Goal: Complete application form

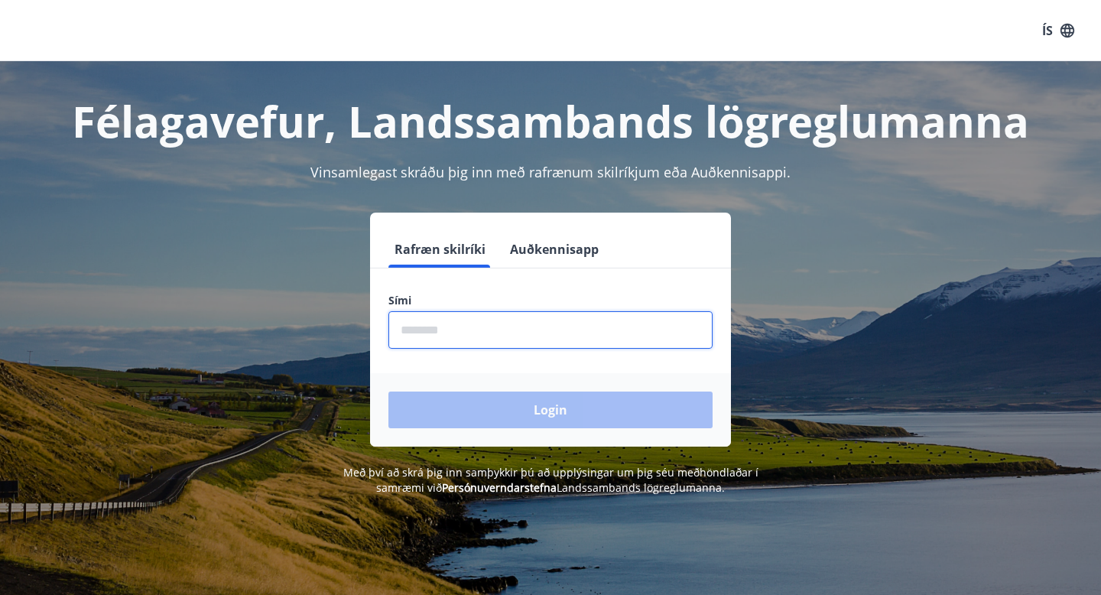
click at [473, 322] on input "phone" at bounding box center [551, 329] width 324 height 37
type input "********"
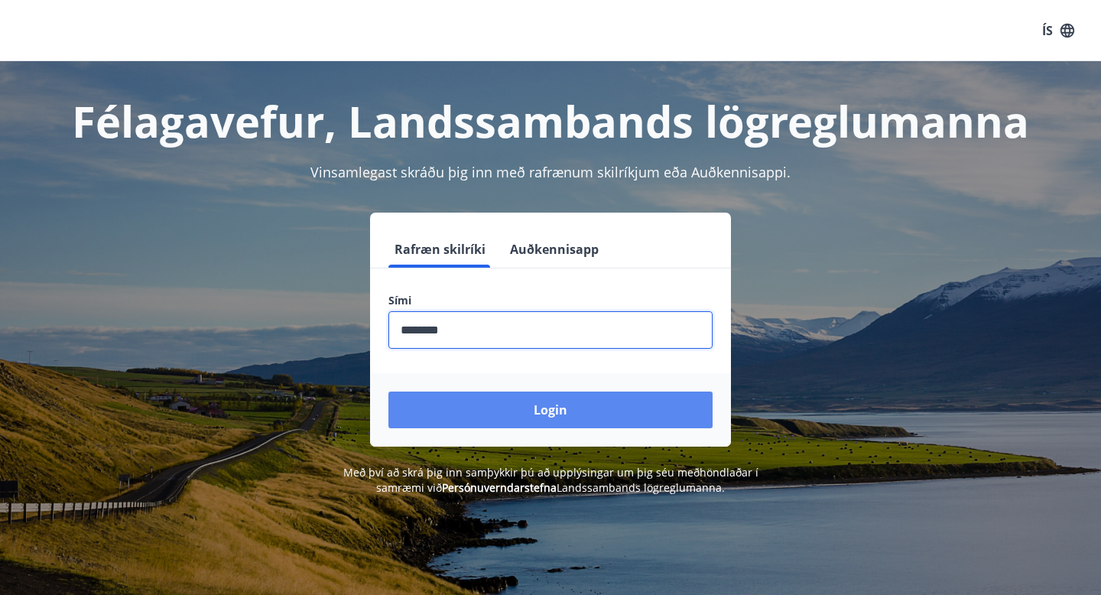
click at [499, 403] on button "Login" at bounding box center [551, 410] width 324 height 37
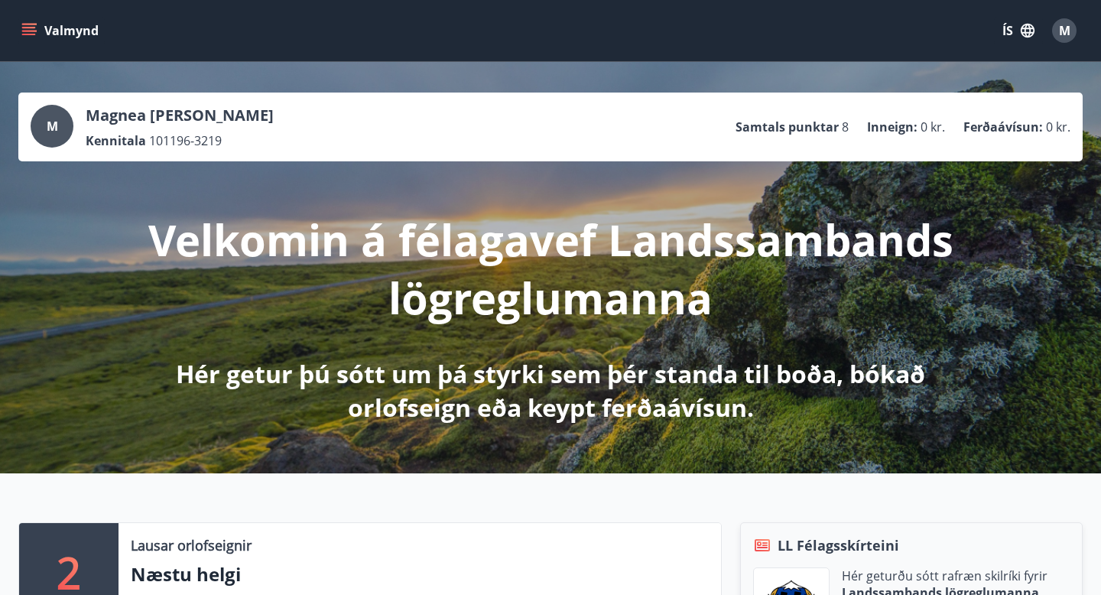
click at [31, 37] on icon "menu" at bounding box center [28, 30] width 15 height 15
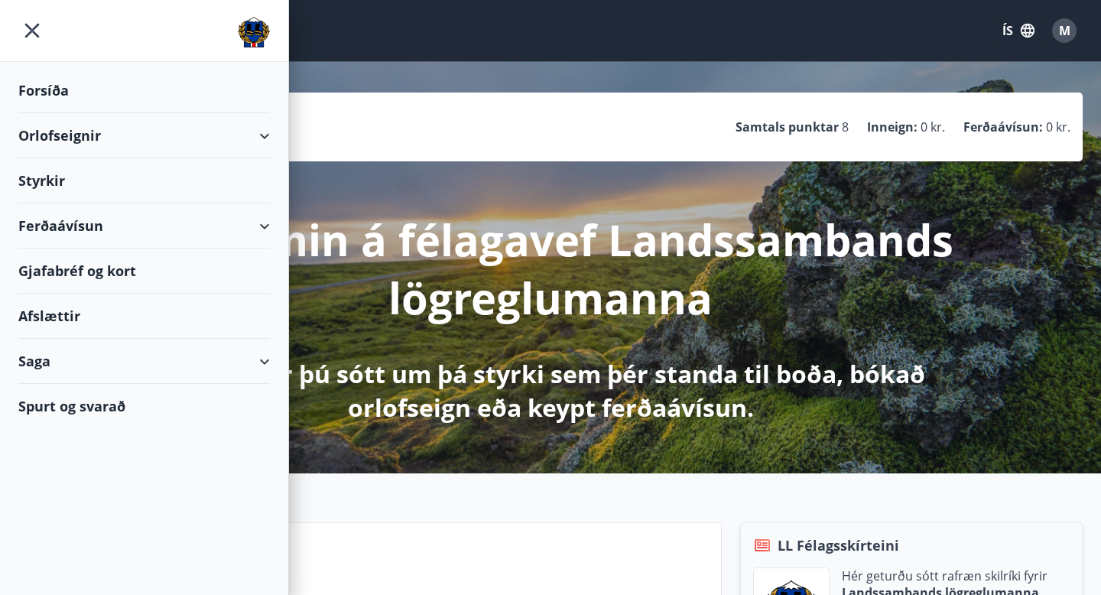
click at [58, 180] on div "Styrkir" at bounding box center [144, 180] width 252 height 45
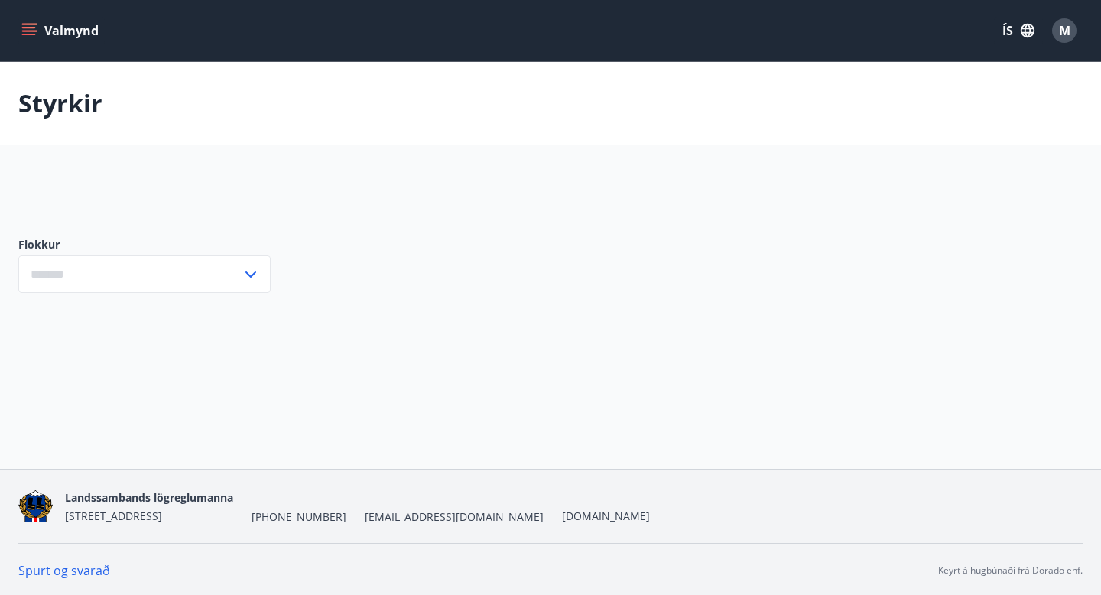
type input "***"
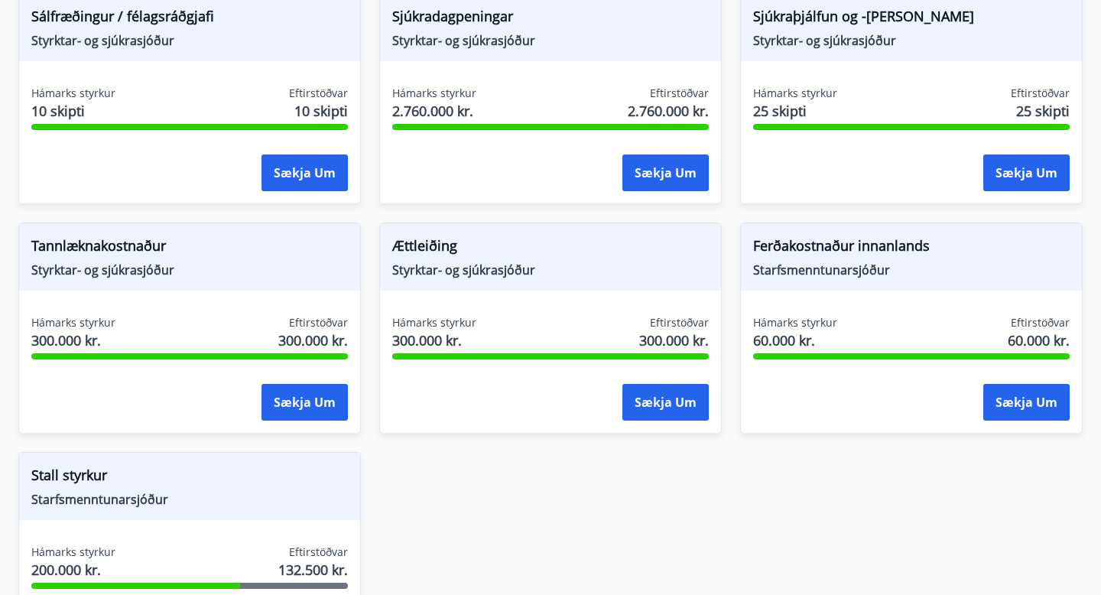
scroll to position [1240, 0]
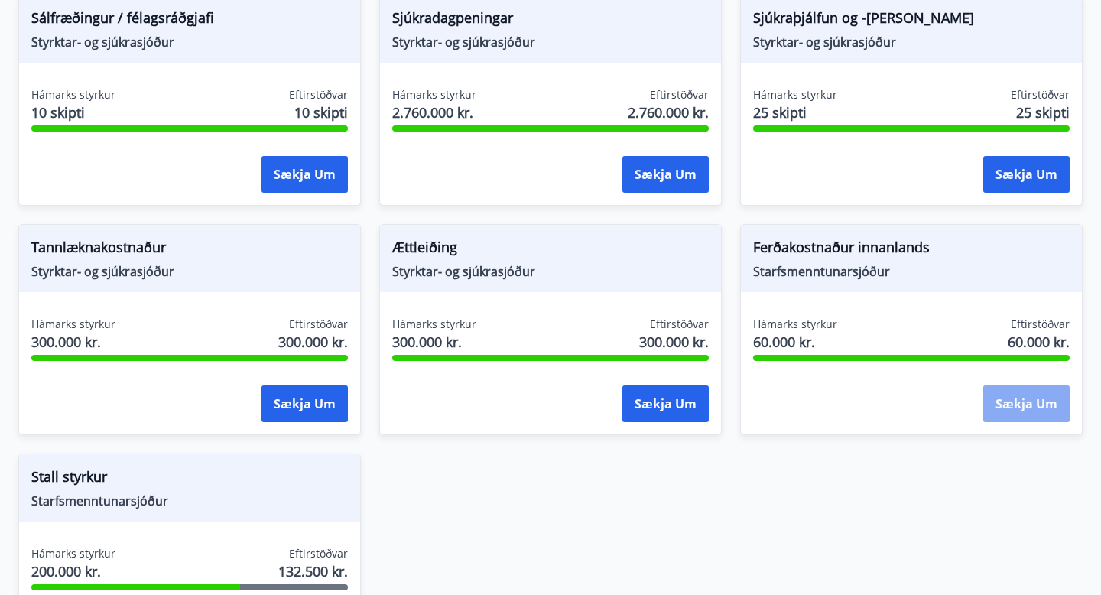
click at [1019, 405] on button "Sækja um" at bounding box center [1027, 403] width 86 height 37
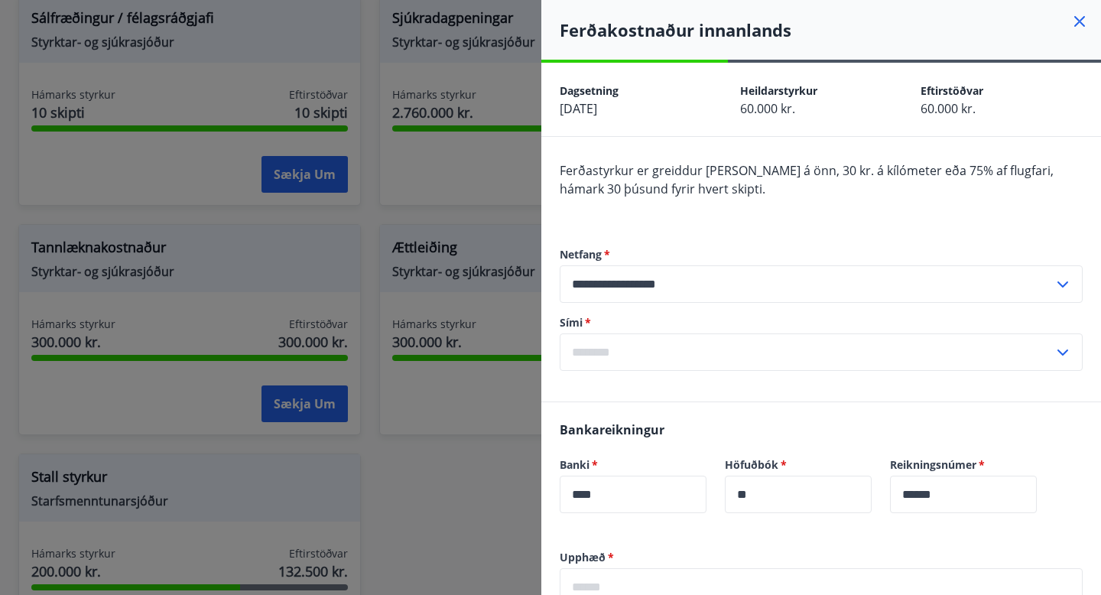
click at [660, 356] on input "text" at bounding box center [807, 351] width 494 height 37
click at [633, 389] on li "354-8963240" at bounding box center [822, 385] width 522 height 28
type input "**********"
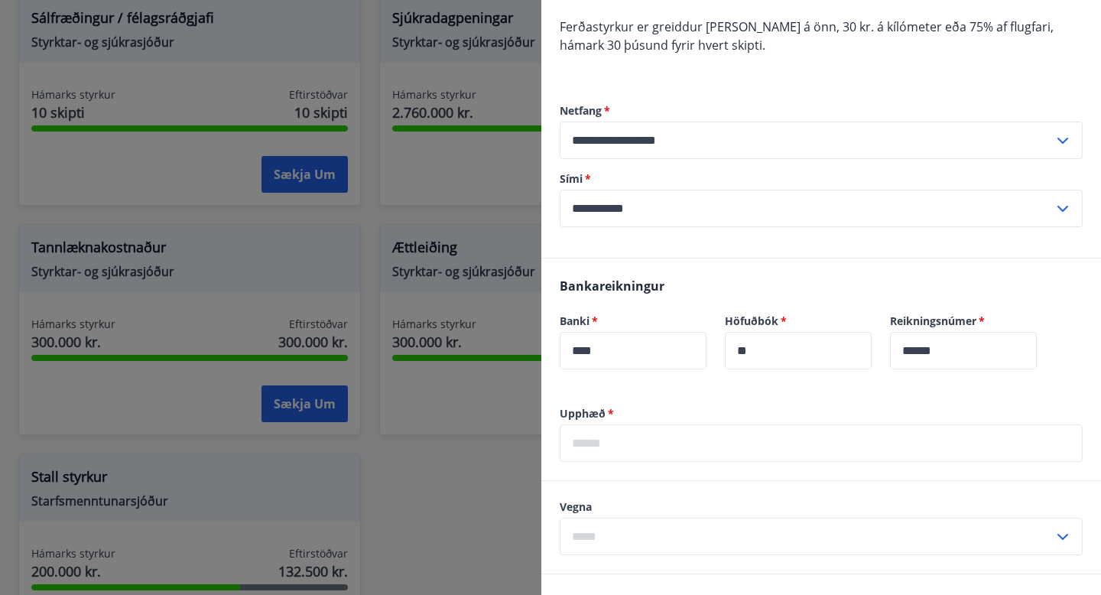
scroll to position [145, 0]
click at [668, 445] on input "text" at bounding box center [821, 442] width 523 height 37
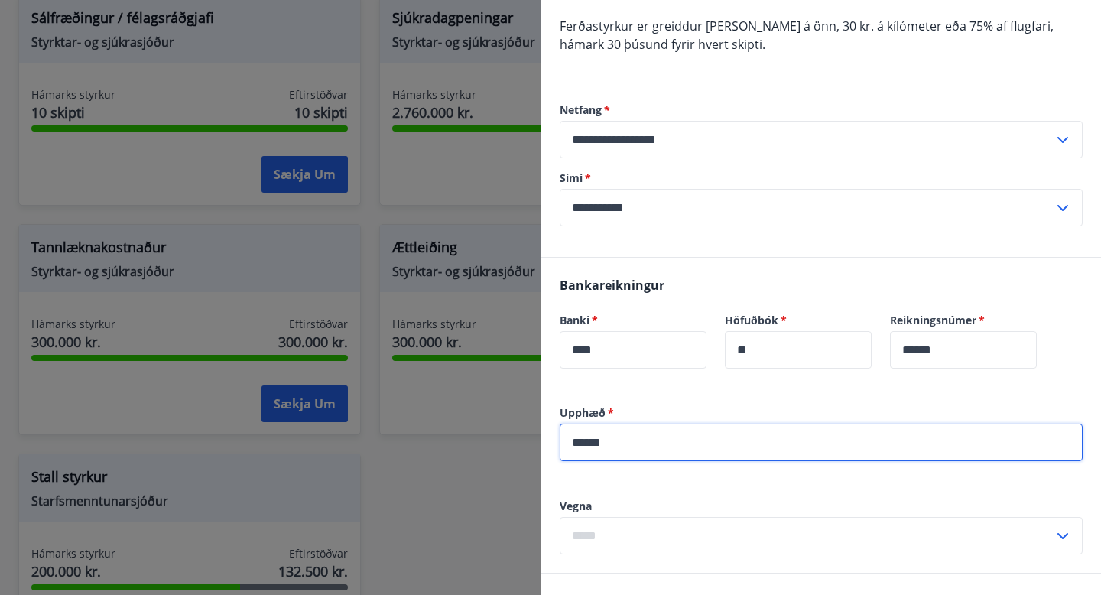
type input "******"
click at [670, 522] on input "text" at bounding box center [807, 535] width 494 height 37
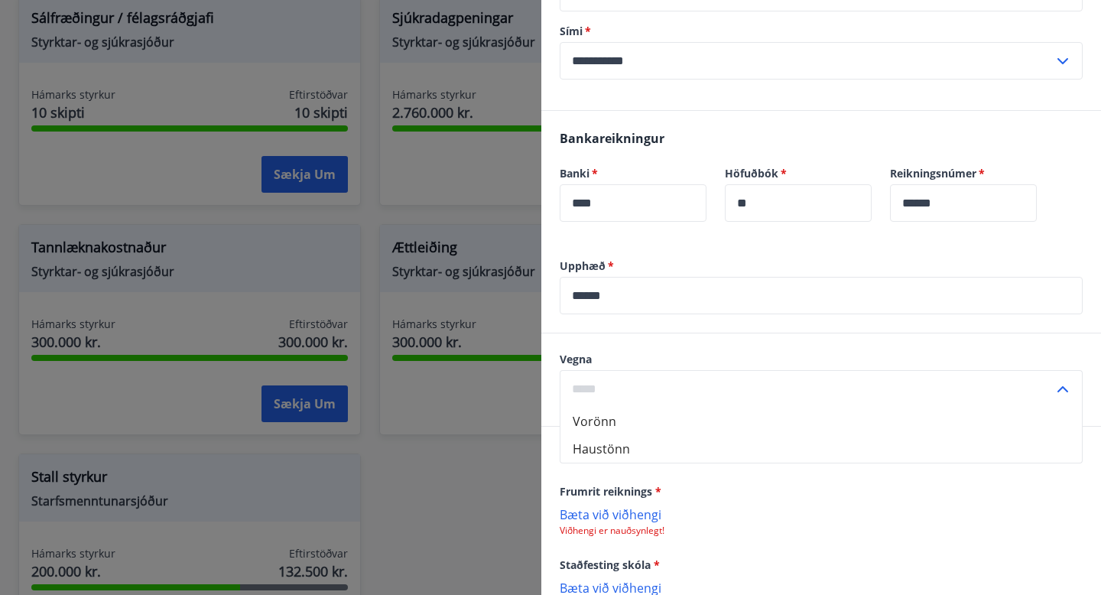
scroll to position [298, 0]
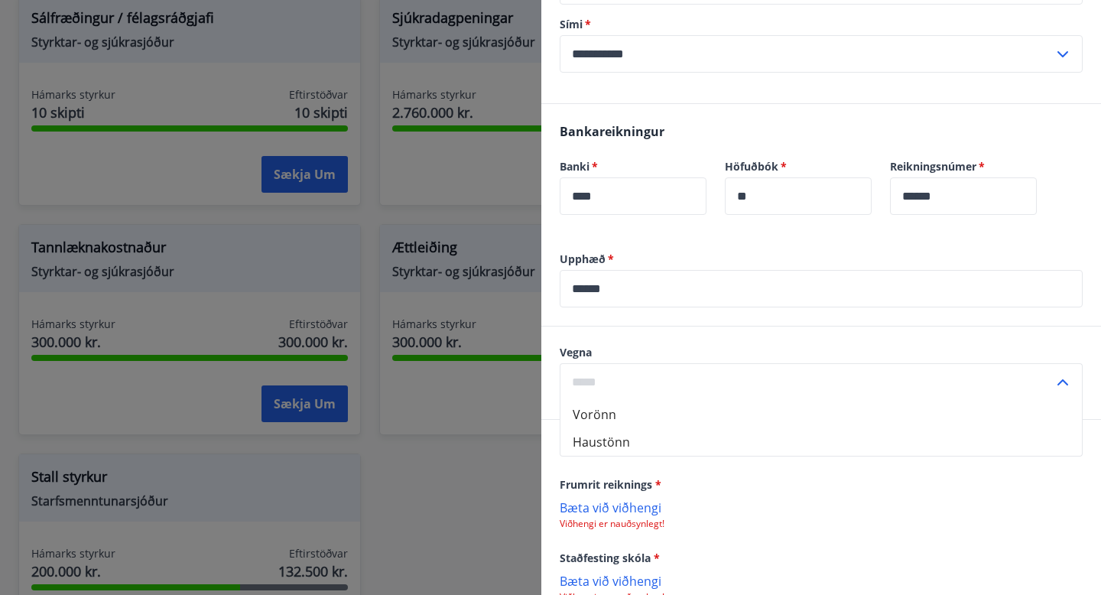
click at [668, 446] on li "Haustönn" at bounding box center [822, 442] width 522 height 28
type input "********"
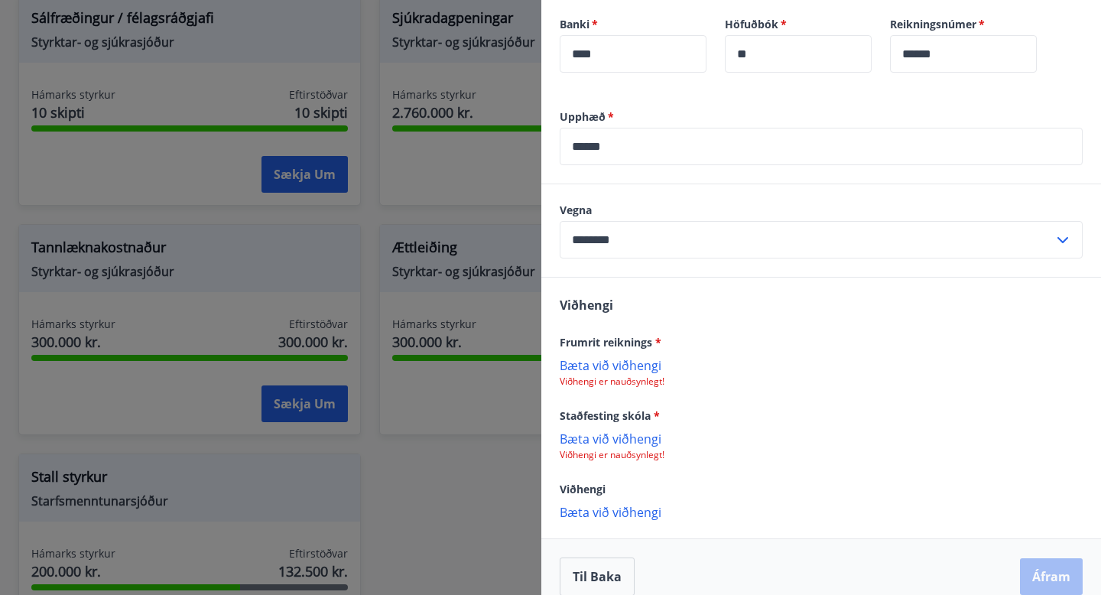
scroll to position [442, 0]
click at [605, 368] on p "Bæta við viðhengi" at bounding box center [821, 363] width 523 height 15
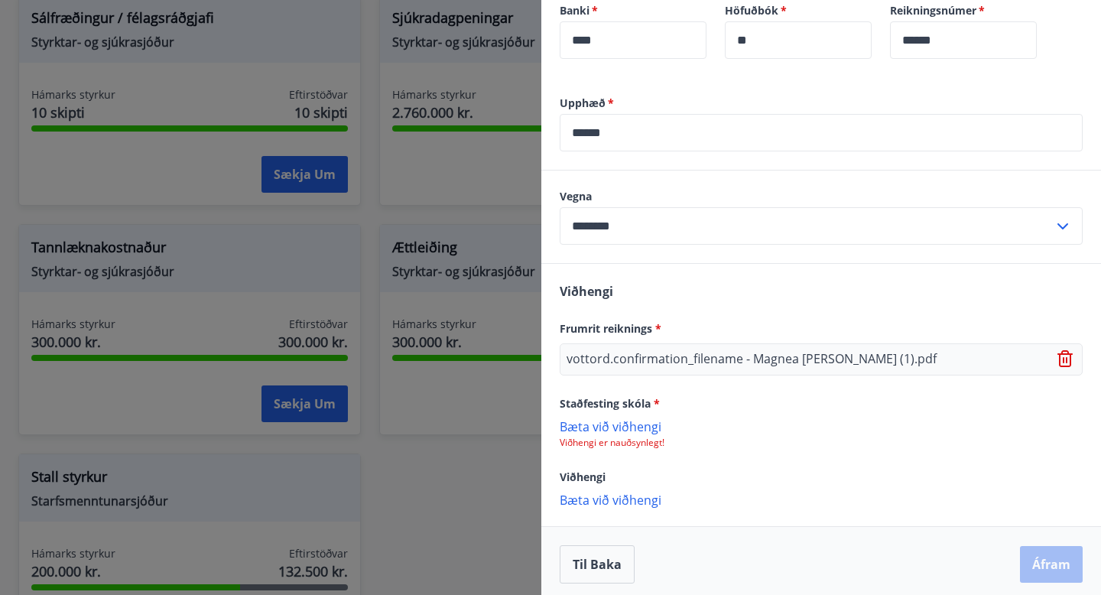
scroll to position [461, 0]
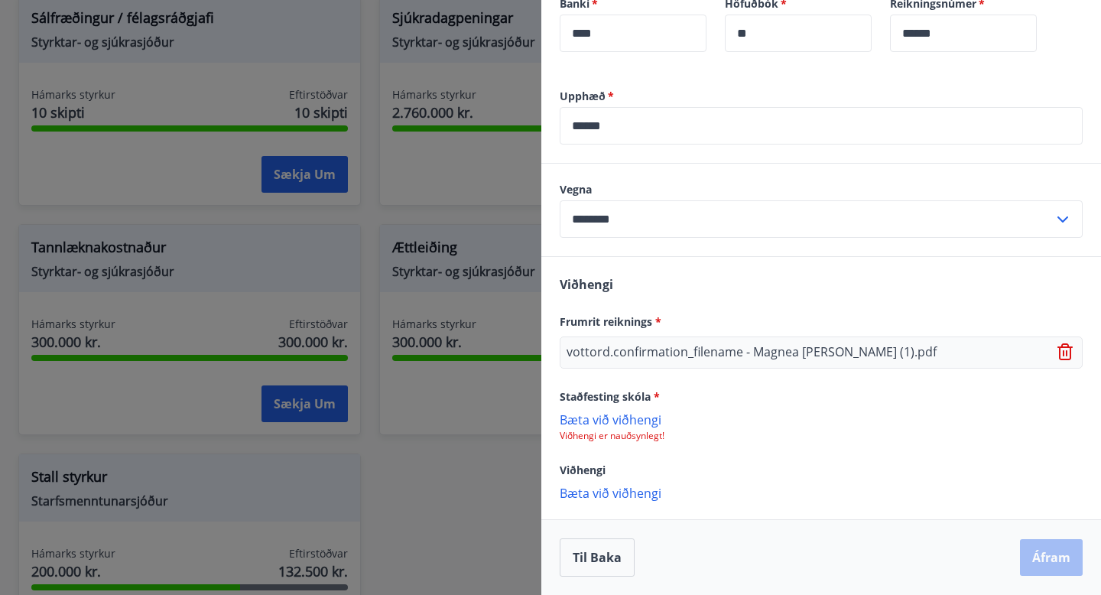
click at [625, 418] on p "Bæta við viðhengi" at bounding box center [821, 418] width 523 height 15
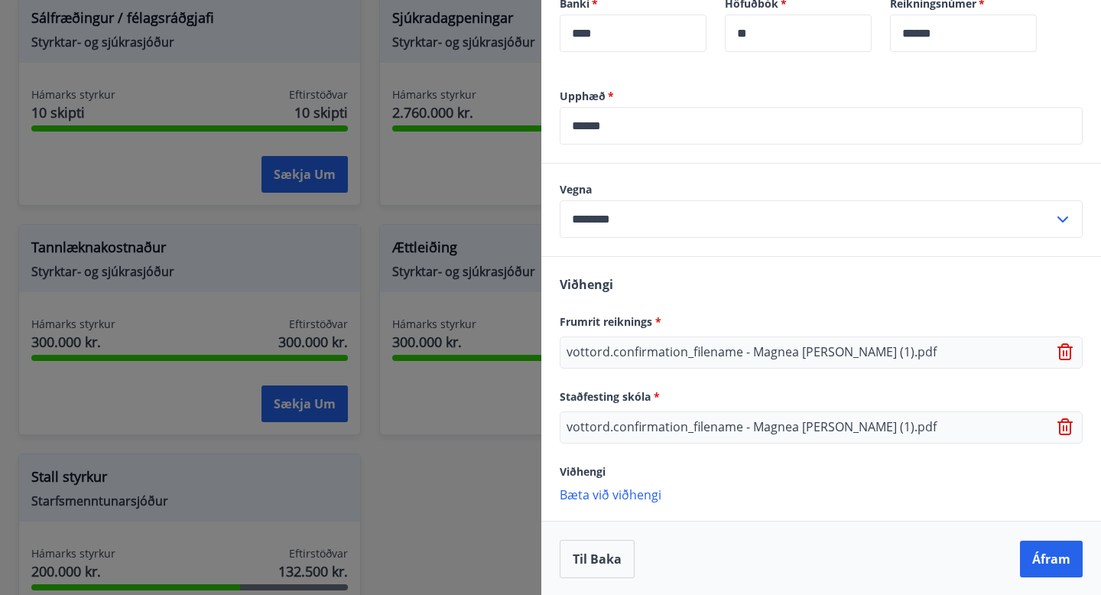
click at [1069, 353] on icon at bounding box center [1067, 352] width 18 height 18
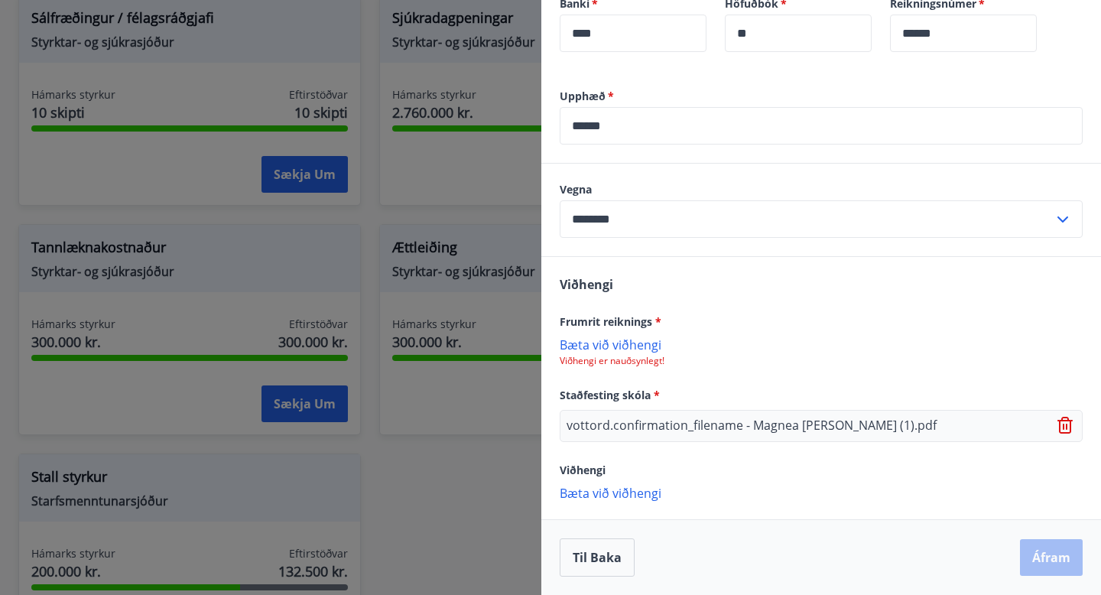
click at [630, 355] on p "Viðhengi er nauðsynlegt!" at bounding box center [821, 361] width 523 height 12
click at [622, 351] on p "Bæta við viðhengi" at bounding box center [821, 344] width 523 height 15
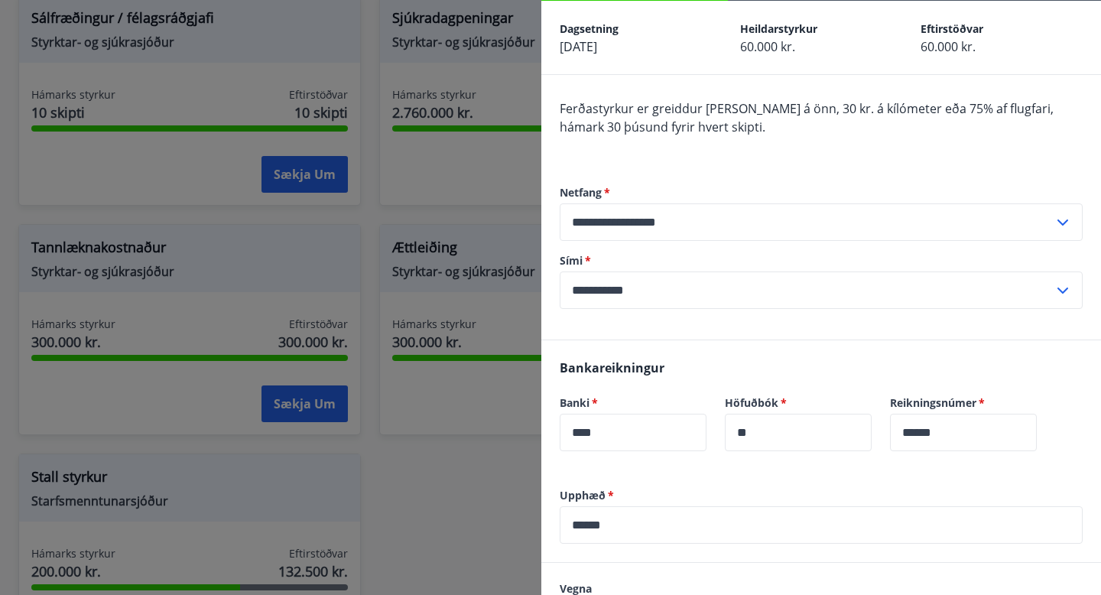
scroll to position [463, 0]
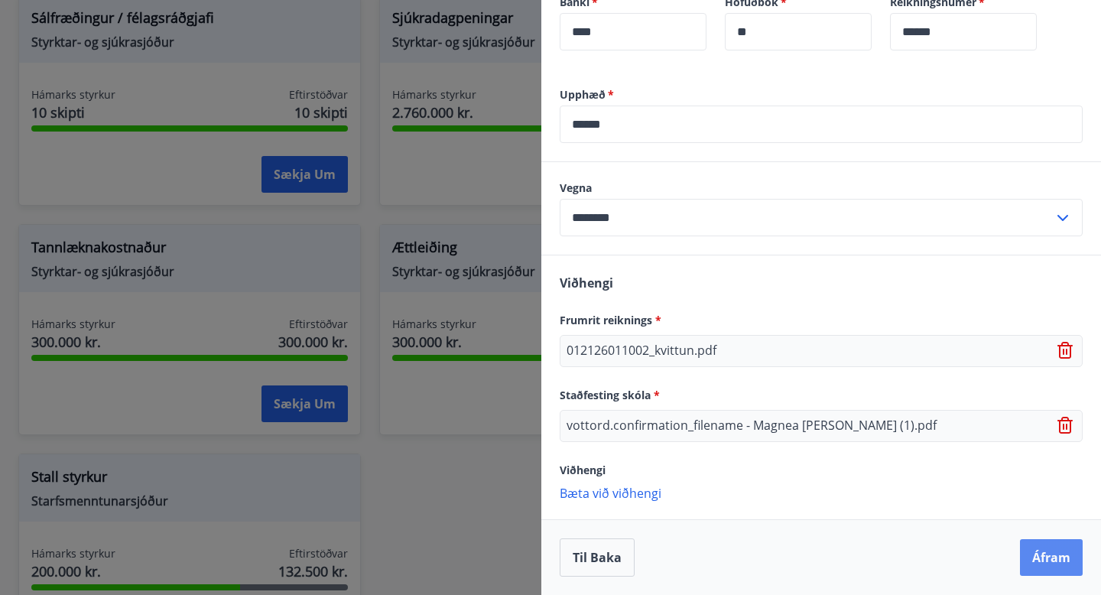
click at [1044, 551] on button "Áfram" at bounding box center [1051, 557] width 63 height 37
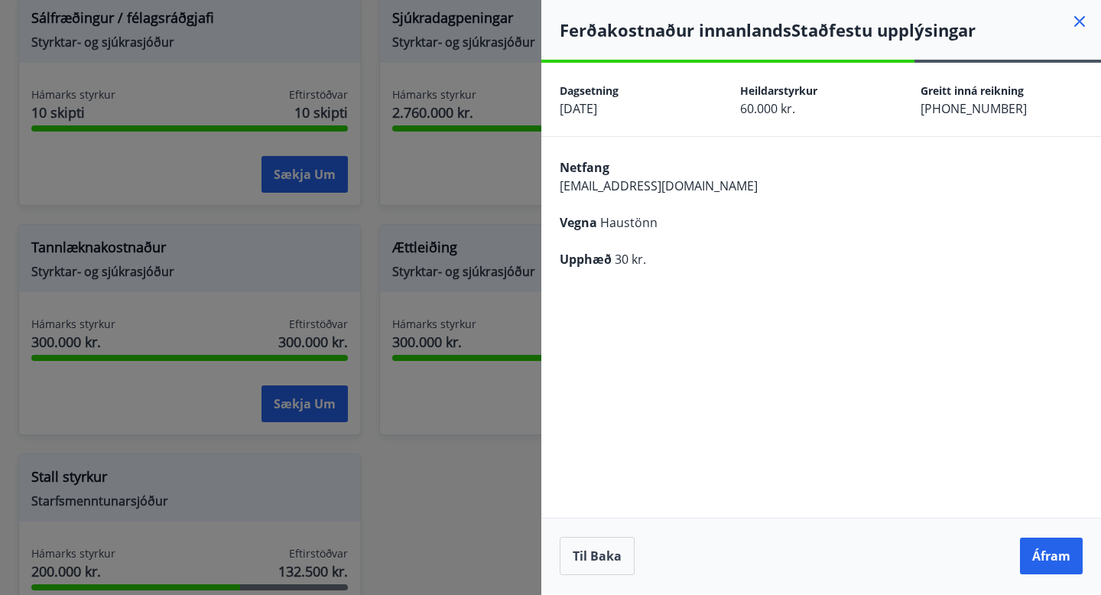
scroll to position [0, 0]
click at [597, 566] on button "Til baka" at bounding box center [597, 556] width 75 height 38
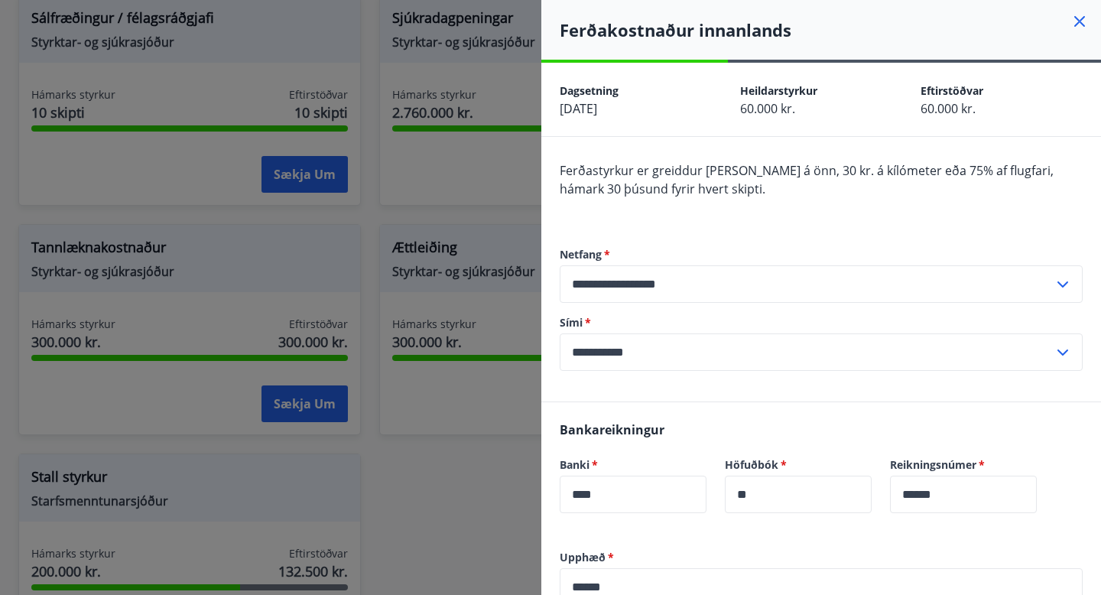
scroll to position [40, 0]
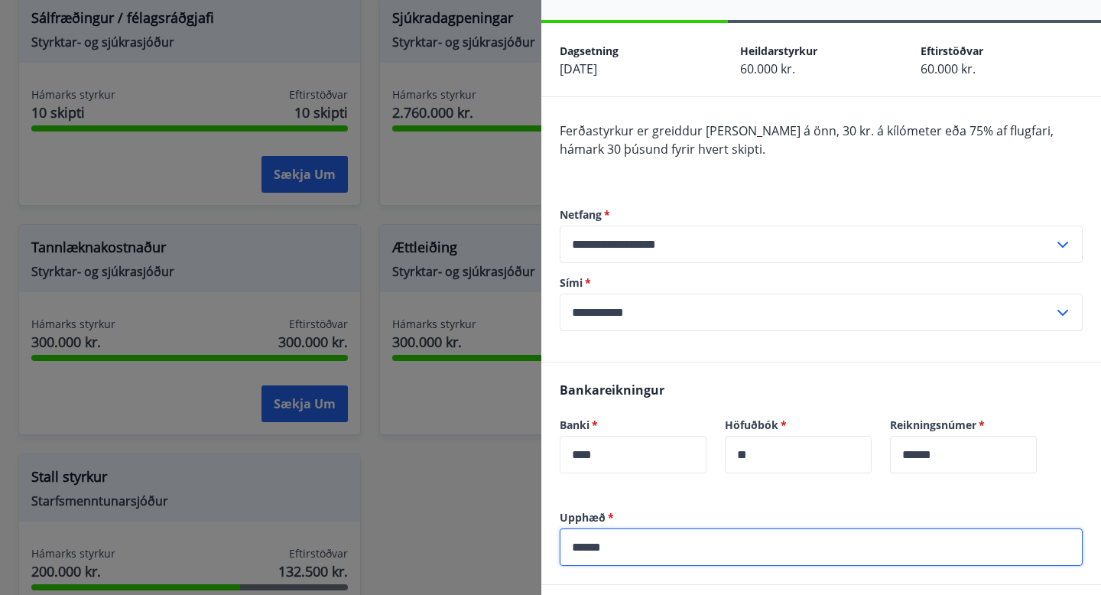
click at [619, 542] on input "******" at bounding box center [821, 547] width 523 height 37
type input "*****"
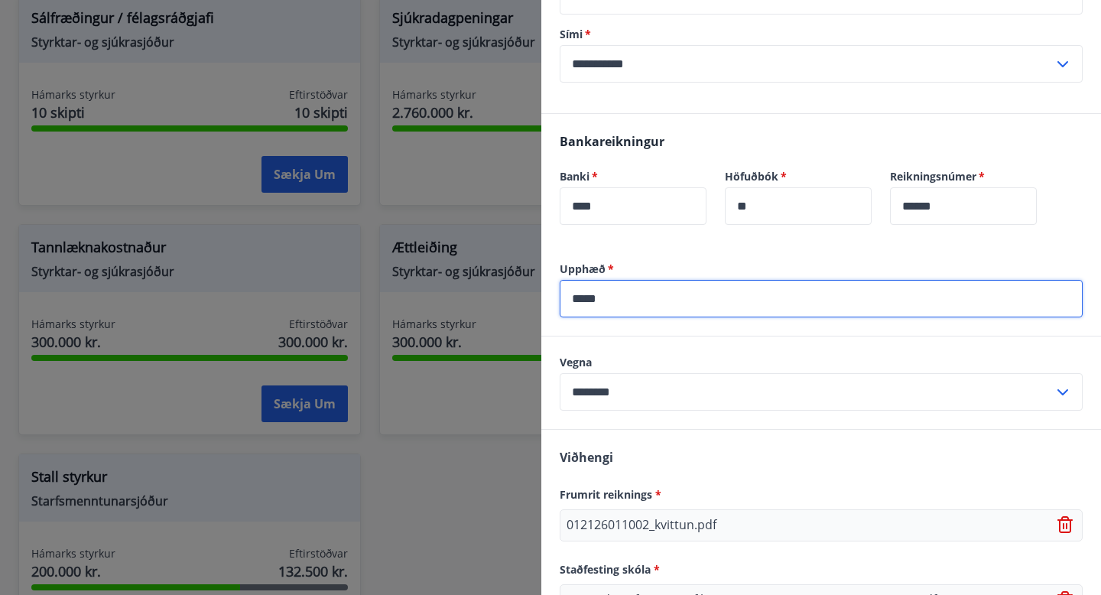
scroll to position [463, 0]
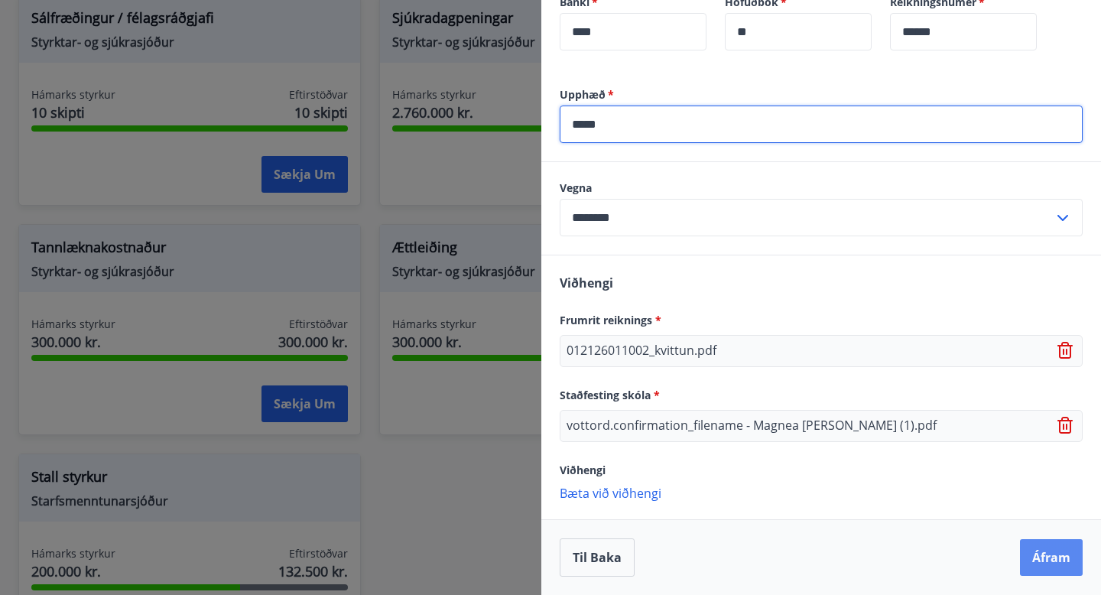
click at [1043, 551] on button "Áfram" at bounding box center [1051, 557] width 63 height 37
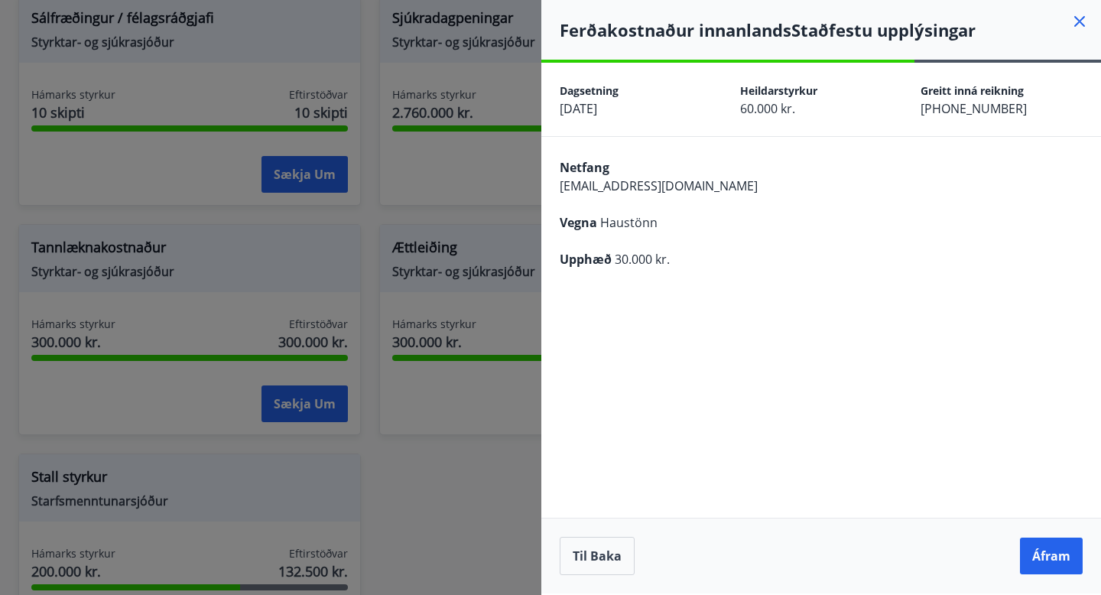
scroll to position [0, 0]
click at [1057, 564] on button "Áfram" at bounding box center [1051, 556] width 63 height 37
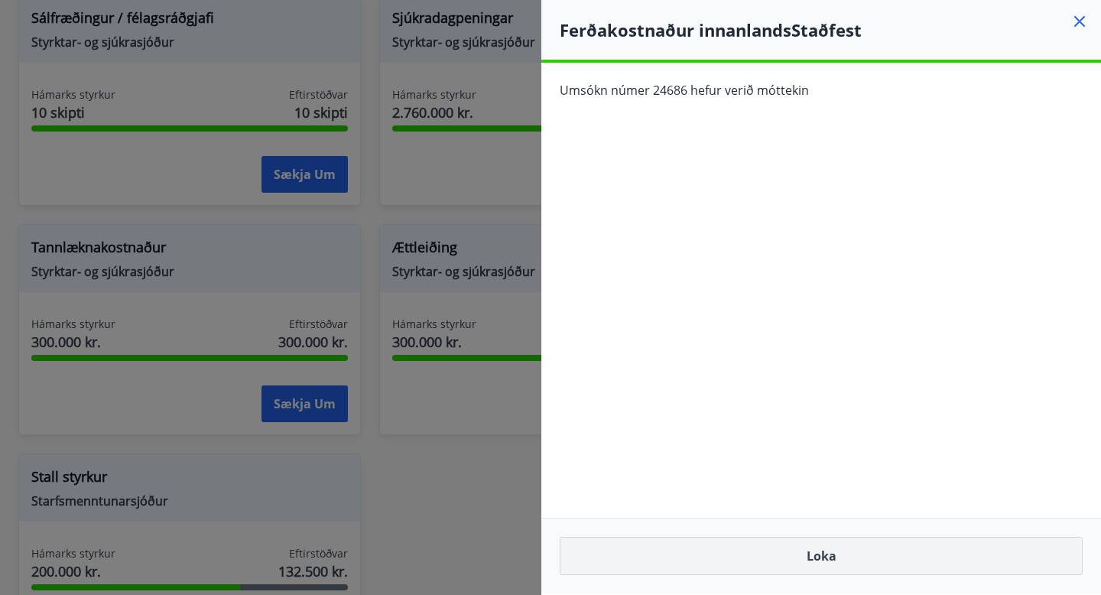
click at [806, 555] on button "Loka" at bounding box center [821, 556] width 523 height 38
